Goal: Navigation & Orientation: Find specific page/section

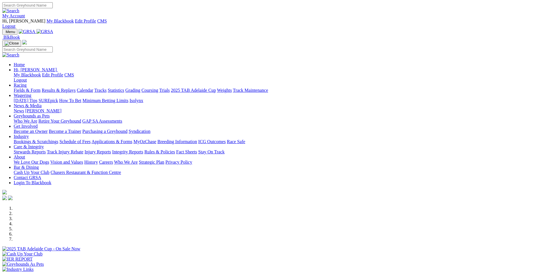
click at [53, 29] on img at bounding box center [44, 31] width 17 height 5
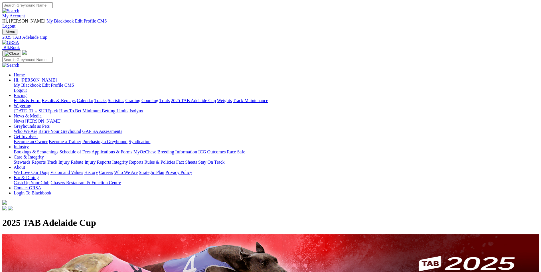
click at [101, 29] on div "Menu 2025 TAB Adelaide Cup BlkBook Home Hi, Martyn My Blackbook Edit Profile CM…" at bounding box center [270, 120] width 536 height 183
click at [19, 40] on img at bounding box center [10, 42] width 17 height 5
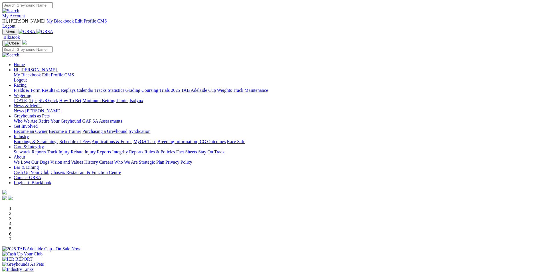
scroll to position [114, 0]
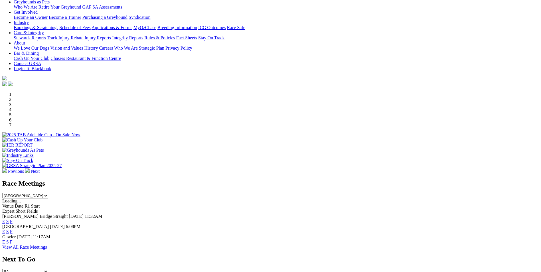
click at [5, 219] on link "E" at bounding box center [3, 221] width 3 height 5
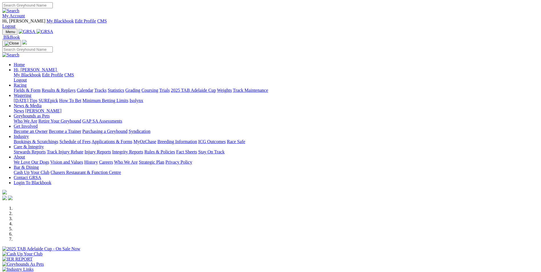
scroll to position [114, 0]
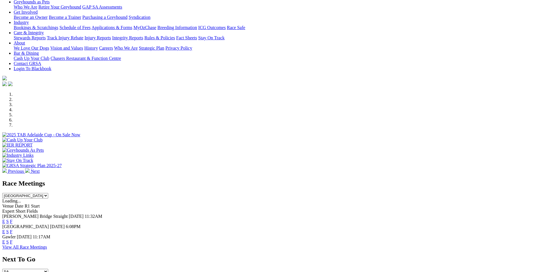
click at [5, 229] on link "E" at bounding box center [3, 231] width 3 height 5
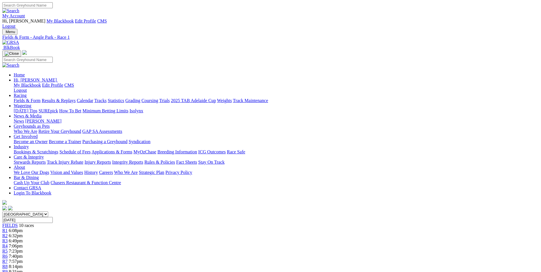
click at [19, 40] on link at bounding box center [10, 42] width 17 height 5
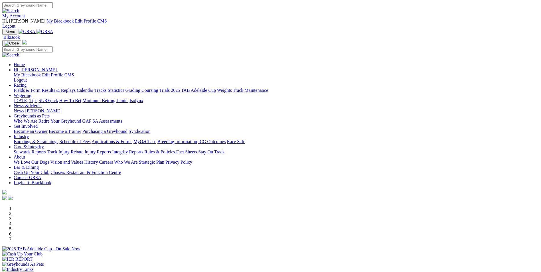
click at [53, 29] on img at bounding box center [44, 31] width 17 height 5
click at [25, 13] on link "My Account" at bounding box center [13, 15] width 23 height 5
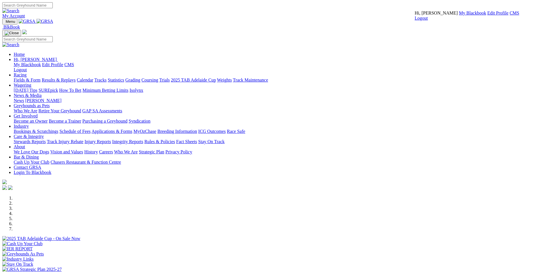
click at [509, 15] on link "CMS" at bounding box center [514, 13] width 10 height 5
